Goal: Check status: Check status

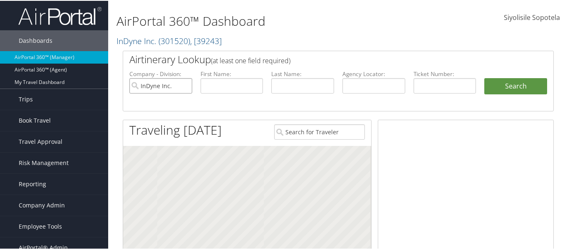
click at [184, 84] on input "InDyne Inc." at bounding box center [160, 84] width 63 height 15
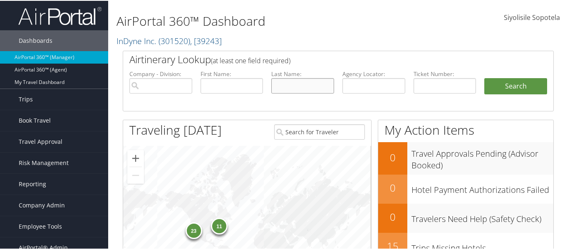
drag, startPoint x: 310, startPoint y: 82, endPoint x: 321, endPoint y: 82, distance: 11.2
click at [310, 82] on input "text" at bounding box center [302, 84] width 63 height 15
click at [377, 83] on input "text" at bounding box center [373, 84] width 63 height 15
paste input "CJRNQC"
type input "CJRNQC"
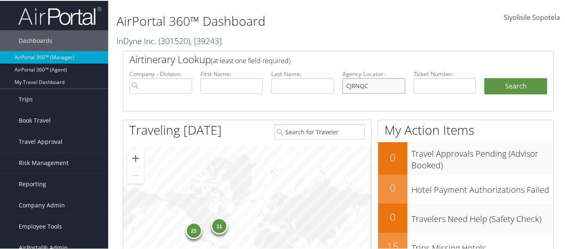
click at [484, 77] on button "Search" at bounding box center [515, 85] width 63 height 17
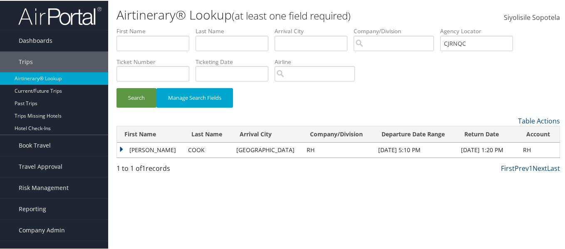
click at [121, 147] on td "[PERSON_NAME]" at bounding box center [150, 149] width 67 height 15
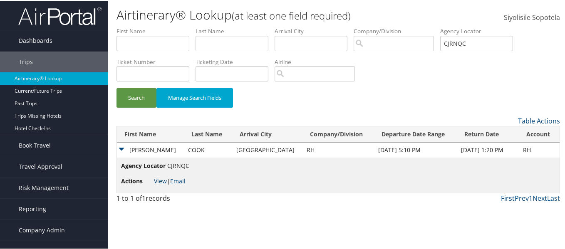
click at [161, 180] on link "View" at bounding box center [160, 180] width 13 height 8
drag, startPoint x: 506, startPoint y: 43, endPoint x: 457, endPoint y: 38, distance: 48.6
click at [457, 26] on ul "First Name Last Name Departure City Arrival City Company/Division Airport/City …" at bounding box center [339, 26] width 444 height 0
paste input "DC6QDL"
type input "DC6QDL"
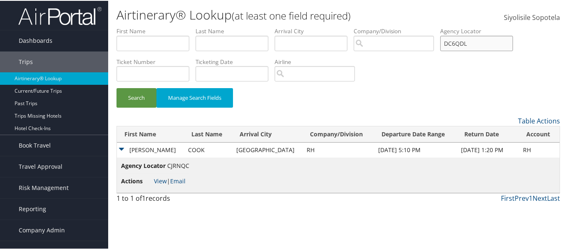
click at [117, 87] on button "Search" at bounding box center [137, 97] width 40 height 20
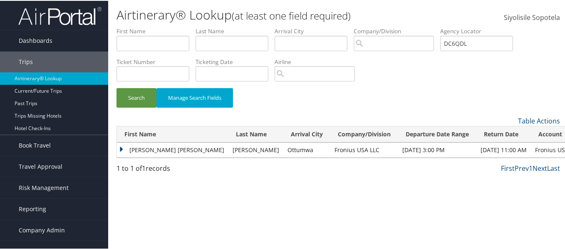
click at [139, 149] on td "JARED ALAN" at bounding box center [173, 149] width 112 height 15
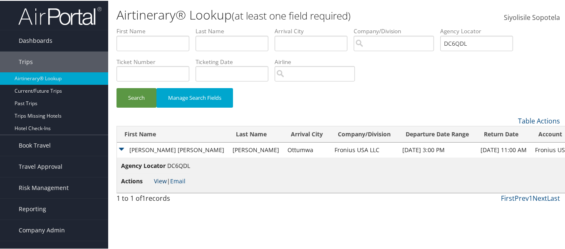
click at [164, 179] on link "View" at bounding box center [160, 180] width 13 height 8
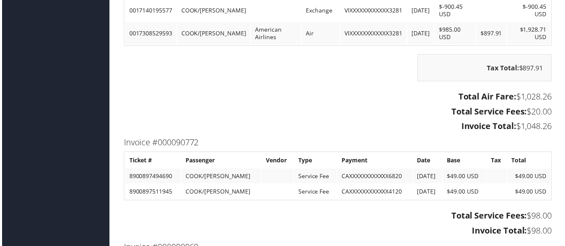
scroll to position [807, 0]
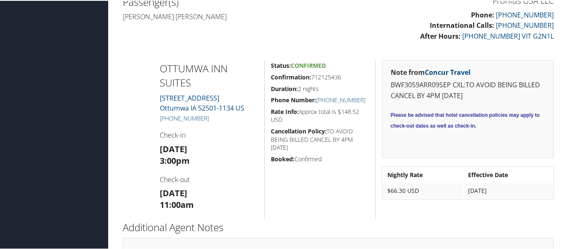
scroll to position [238, 0]
drag, startPoint x: 188, startPoint y: 79, endPoint x: 154, endPoint y: 63, distance: 37.4
click at [154, 63] on div "OTTUMWA INN SUITES 2813 N Court Street Ottumwa IA 52501-1134 US +1 (641) 682-00…" at bounding box center [209, 139] width 111 height 159
copy h2 "OTTUMWA INN SUITES"
